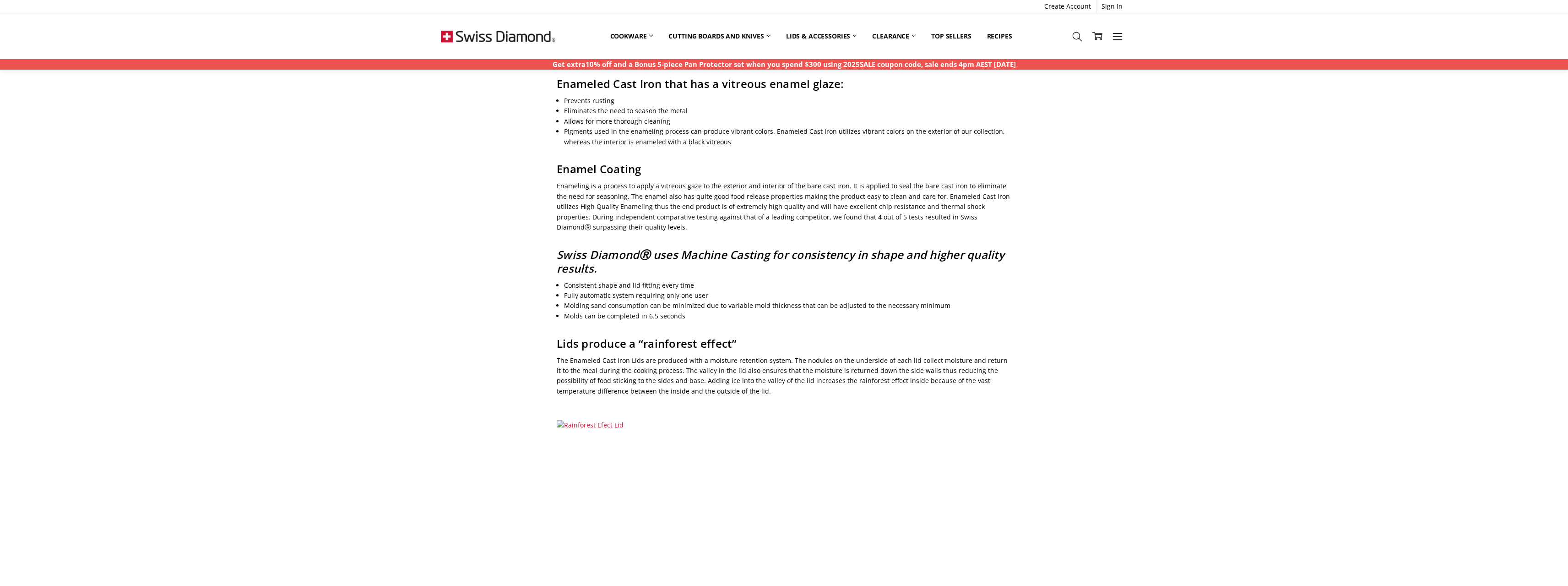
scroll to position [496, 0]
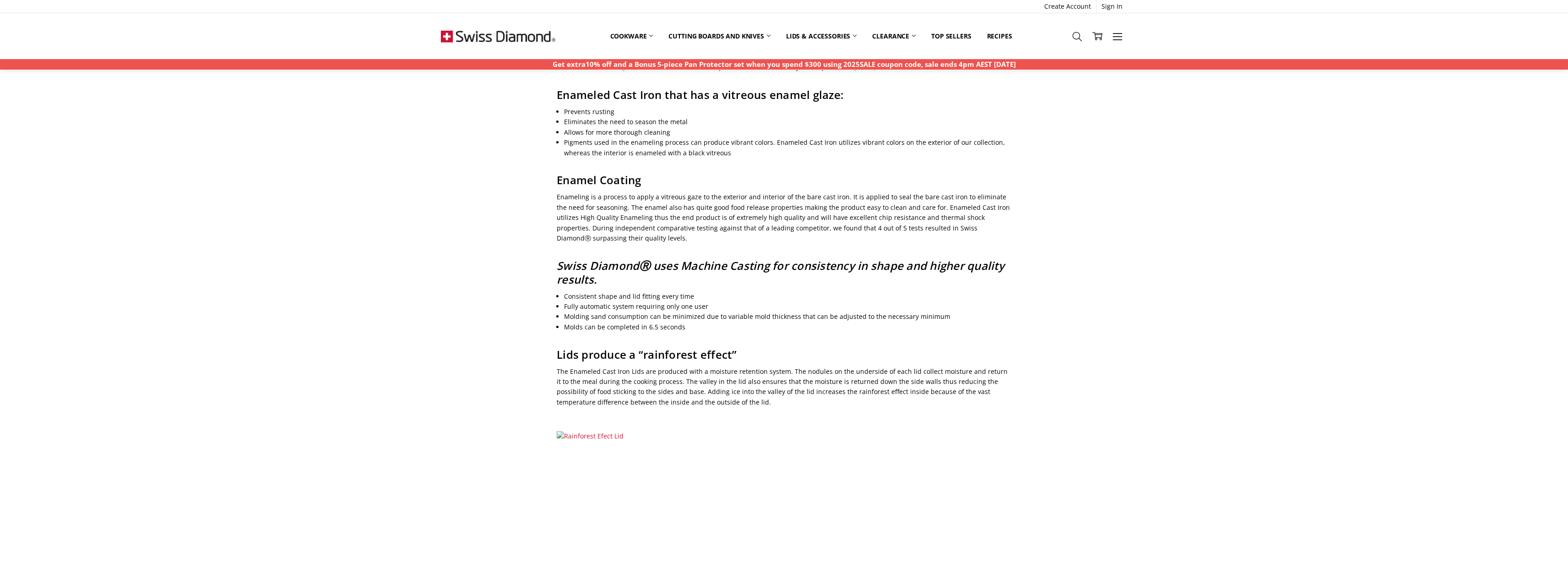
drag, startPoint x: 683, startPoint y: 235, endPoint x: 667, endPoint y: 220, distance: 21.9
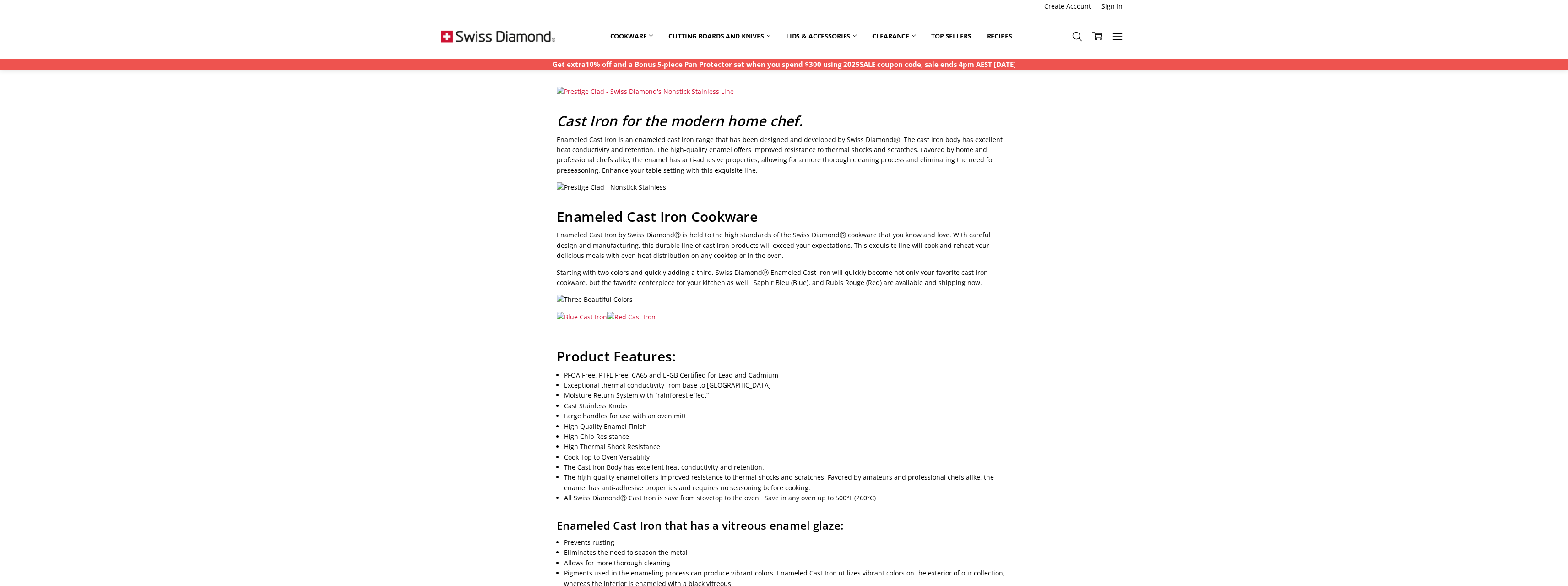
scroll to position [0, 0]
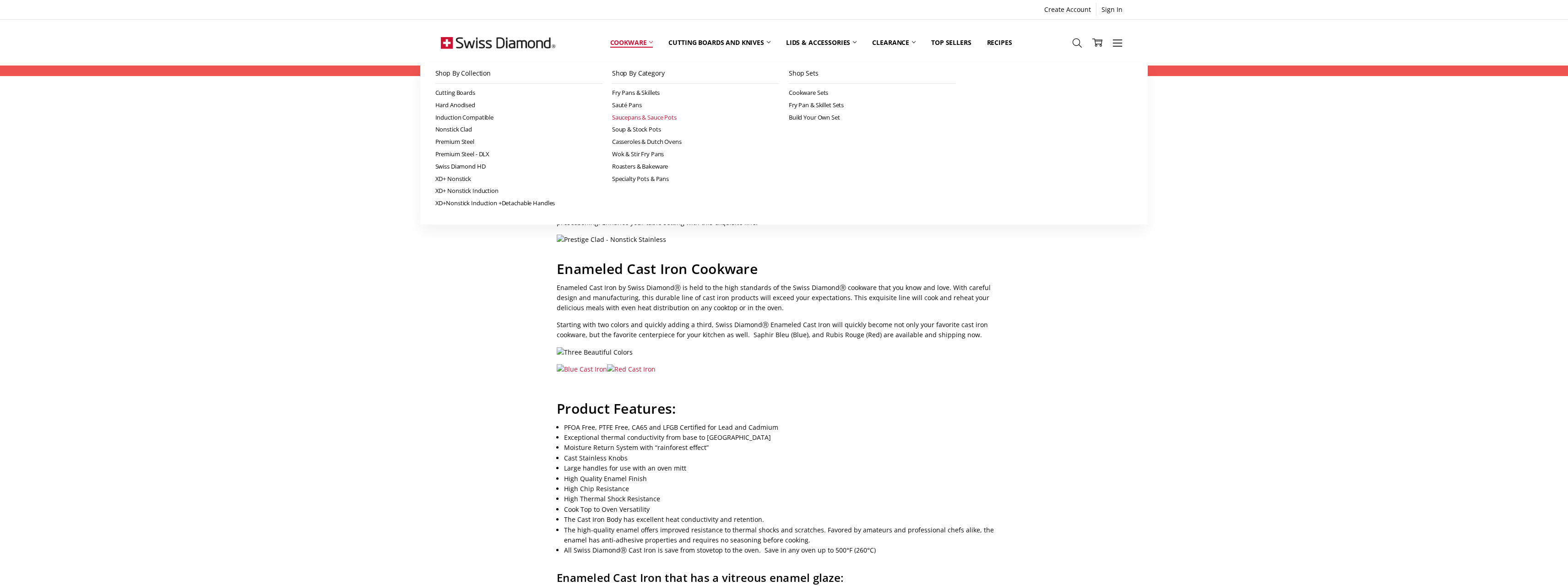
click at [642, 119] on link "Saucepans & Sauce Pots" at bounding box center [696, 117] width 167 height 12
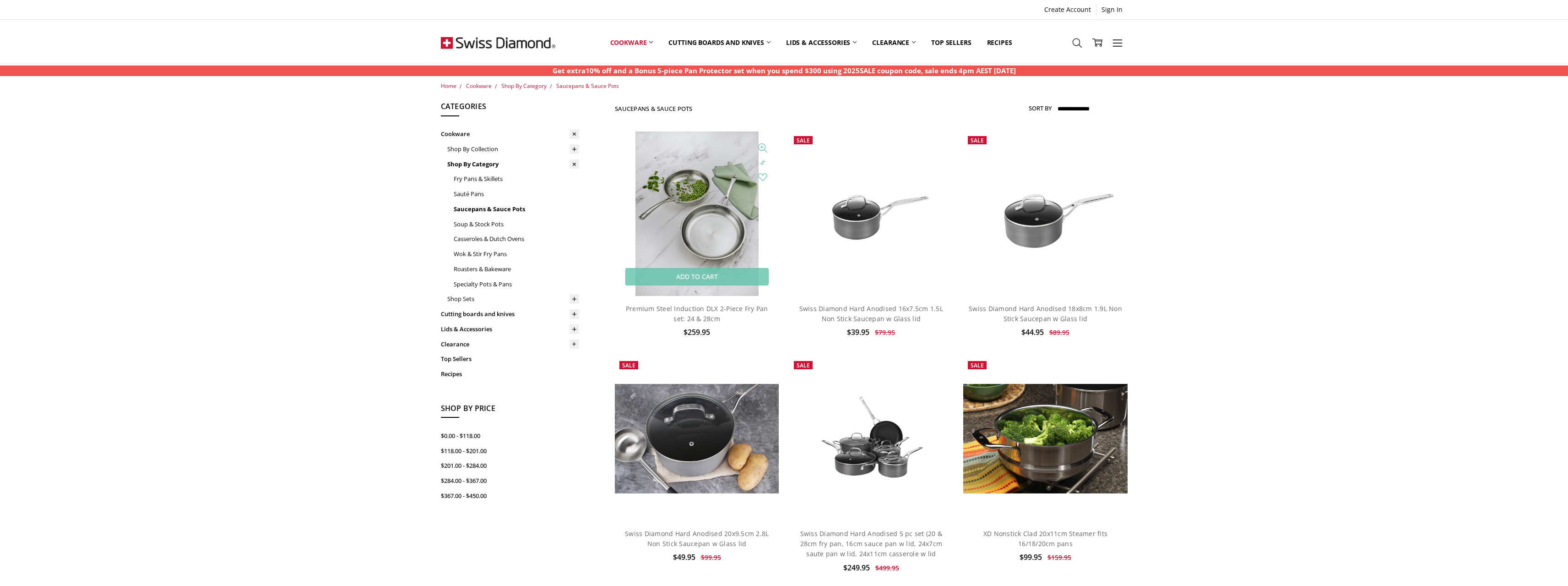
click at [678, 173] on img at bounding box center [697, 214] width 123 height 164
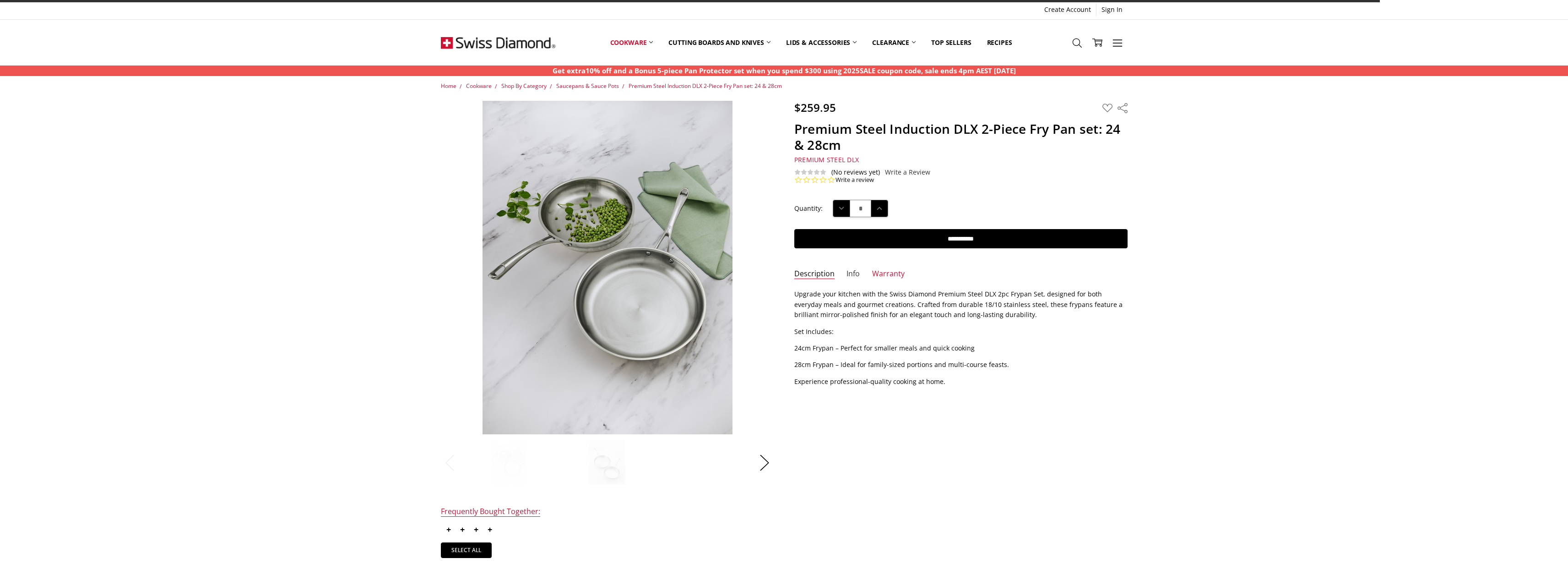
click at [847, 276] on link "Info" at bounding box center [853, 274] width 13 height 11
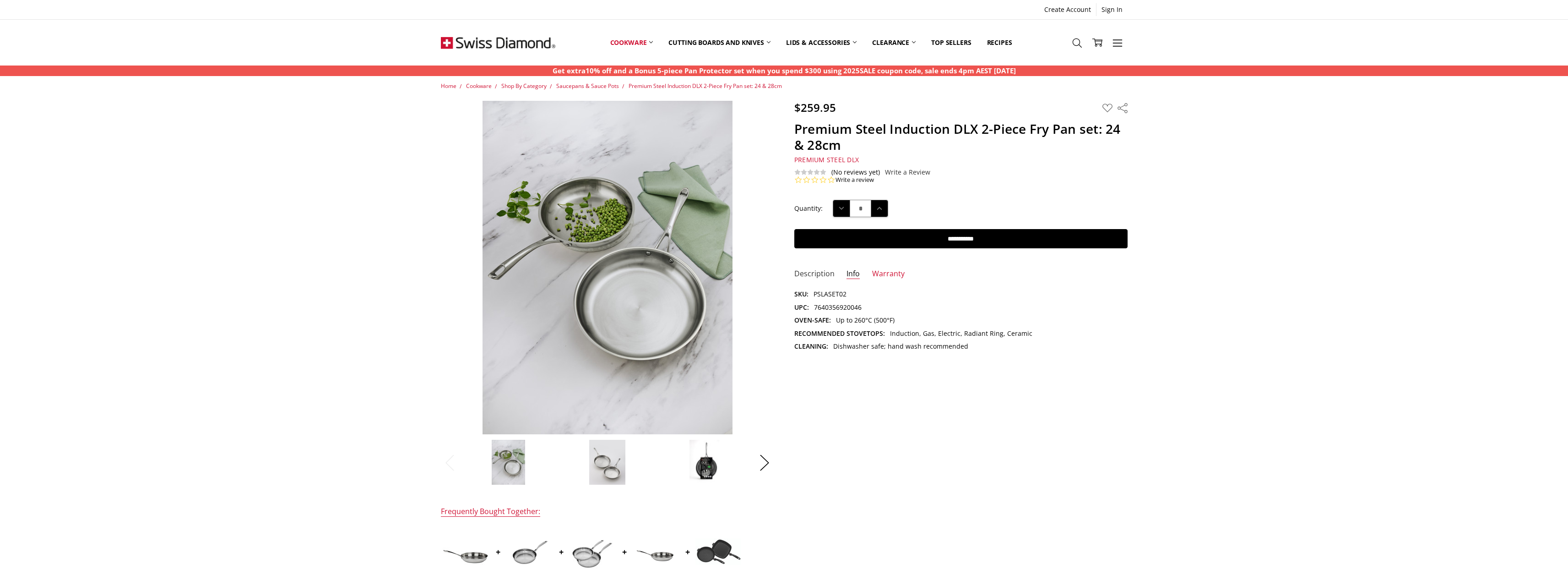
click at [825, 276] on link "Description" at bounding box center [814, 274] width 41 height 11
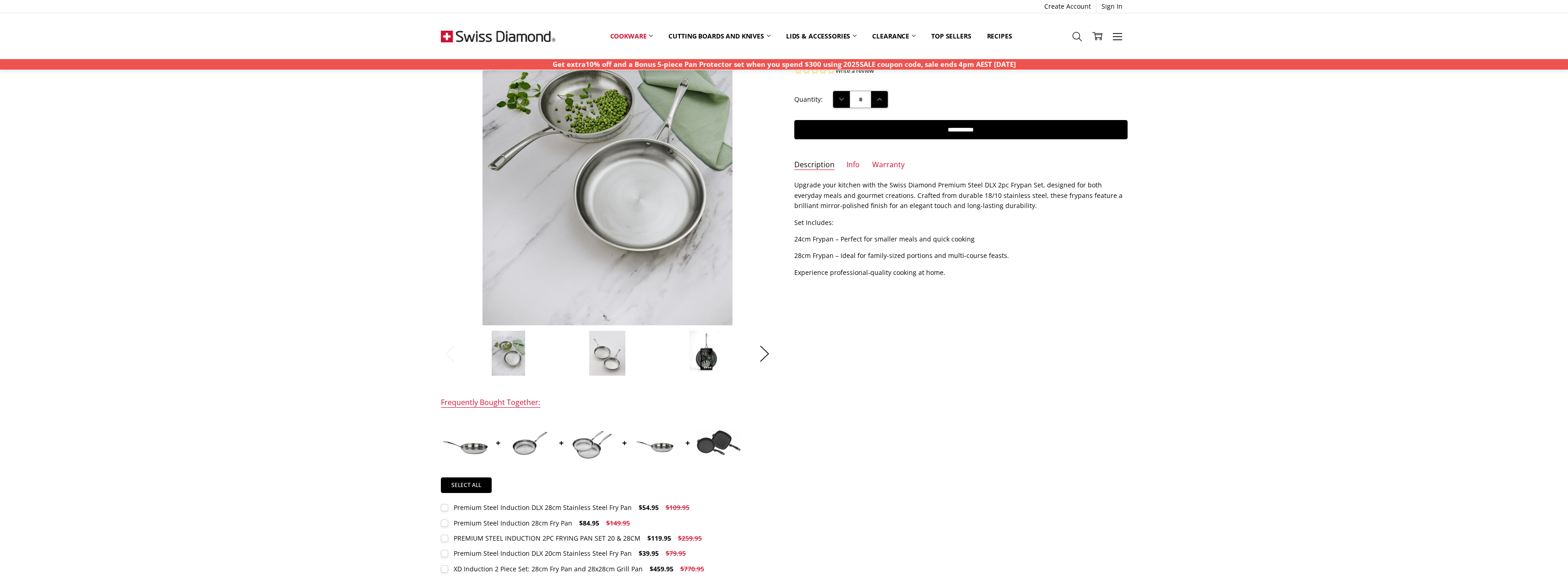
scroll to position [92, 0]
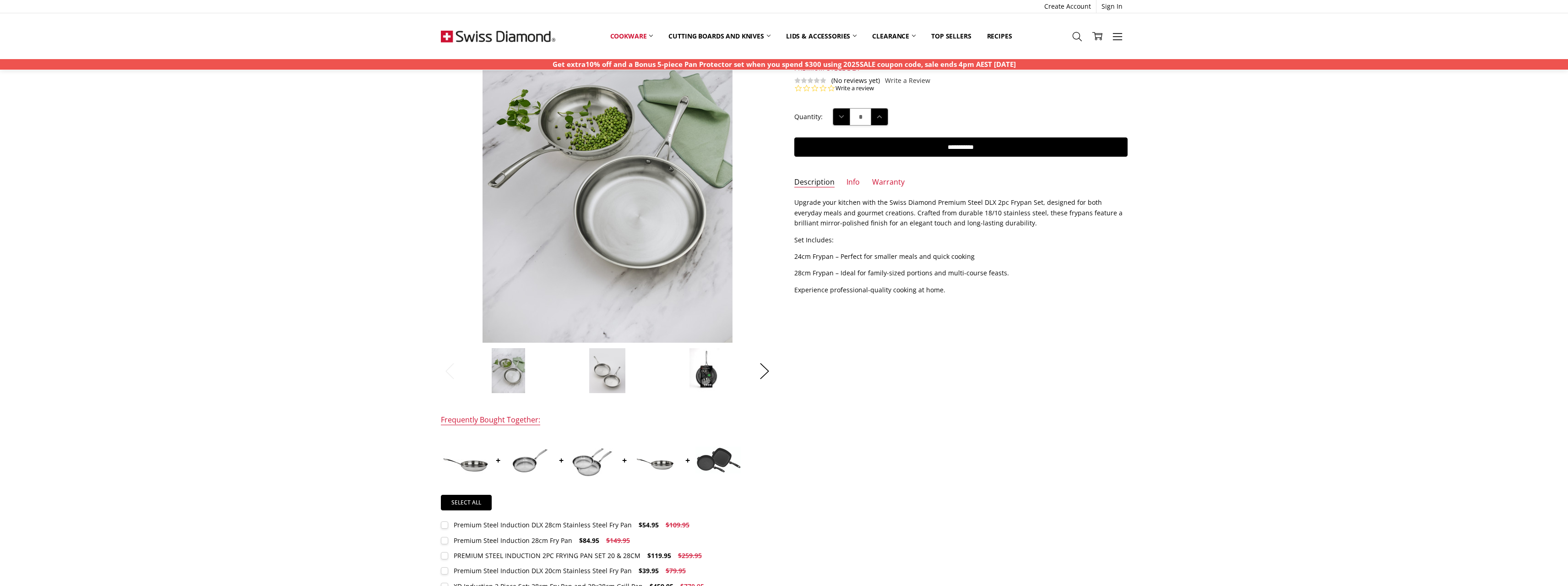
click at [712, 363] on img at bounding box center [707, 370] width 35 height 46
